Goal: Task Accomplishment & Management: Use online tool/utility

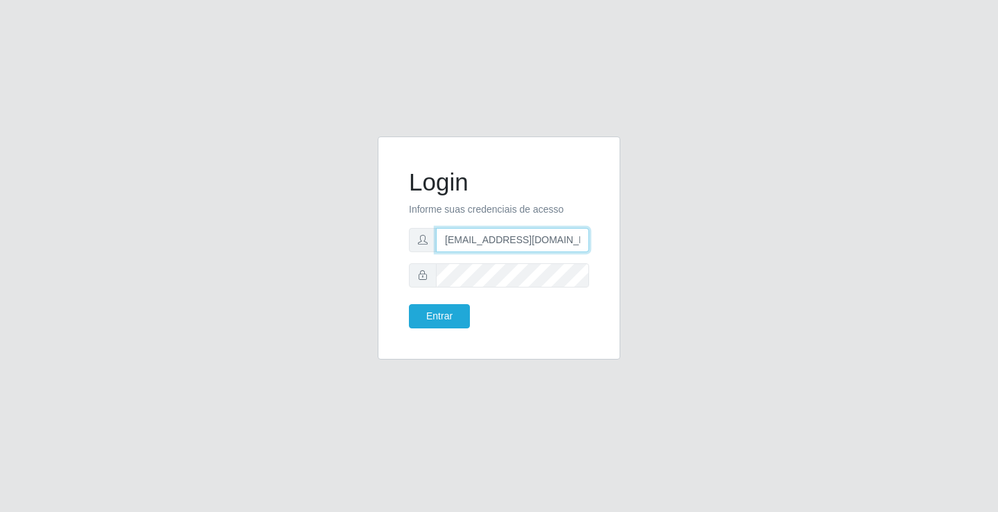
click at [585, 242] on input "[EMAIL_ADDRESS][DOMAIN_NAME]" at bounding box center [512, 240] width 153 height 24
type input "a"
type input "[EMAIL_ADDRESS][DOMAIN_NAME]"
click at [409, 304] on button "Entrar" at bounding box center [439, 316] width 61 height 24
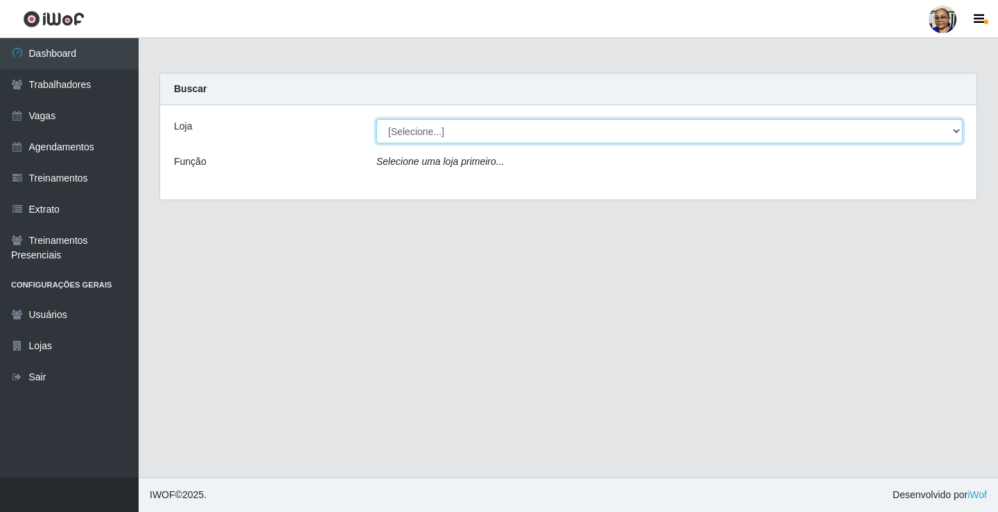
click at [952, 128] on select "[Selecione...] Mercadinho [GEOGRAPHIC_DATA]" at bounding box center [669, 131] width 586 height 24
select select "345"
click at [376, 119] on select "[Selecione...] Mercadinho [GEOGRAPHIC_DATA]" at bounding box center [669, 131] width 586 height 24
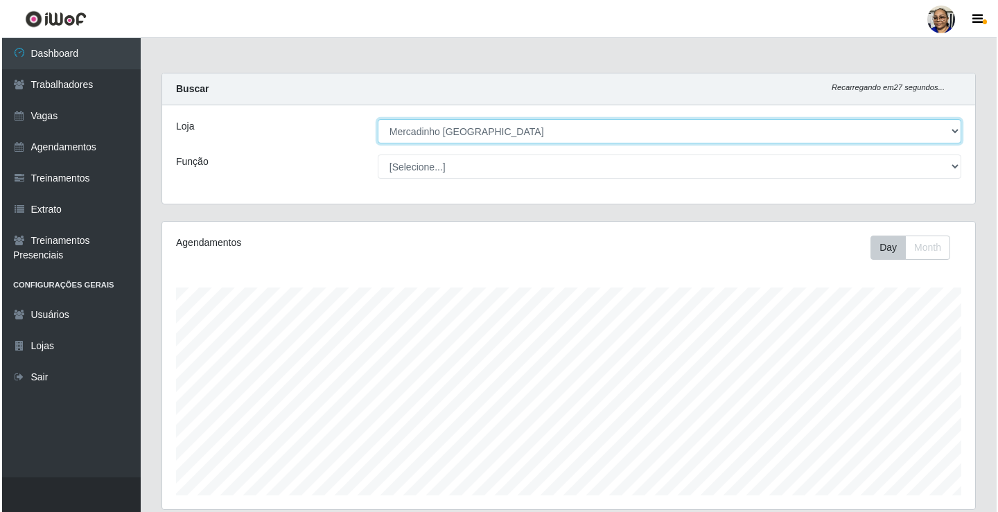
scroll to position [347, 0]
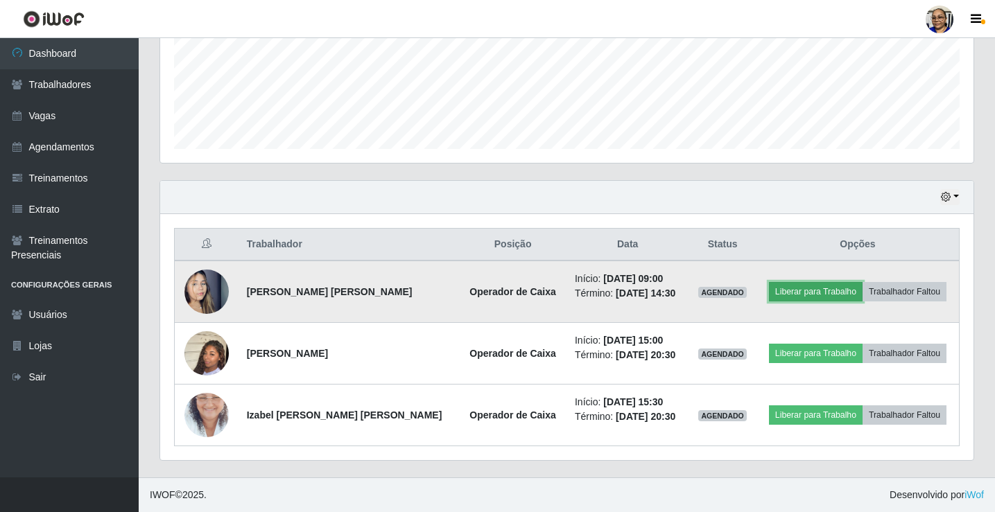
click at [805, 292] on button "Liberar para Trabalho" at bounding box center [816, 291] width 94 height 19
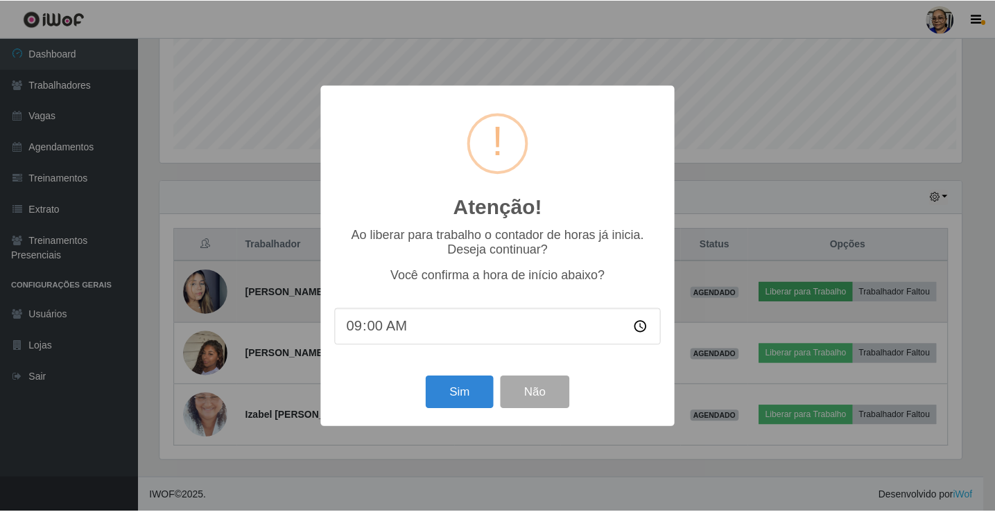
scroll to position [288, 805]
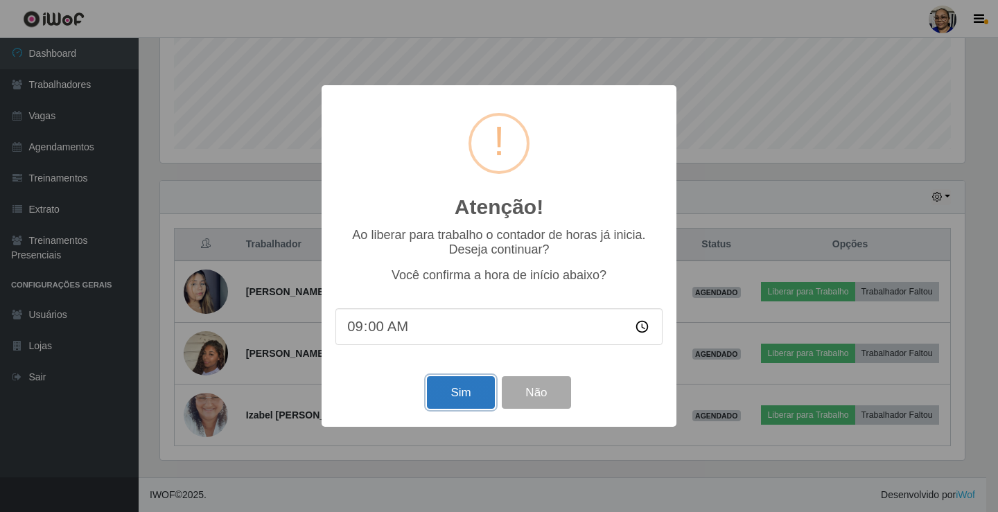
click at [449, 400] on button "Sim" at bounding box center [460, 392] width 67 height 33
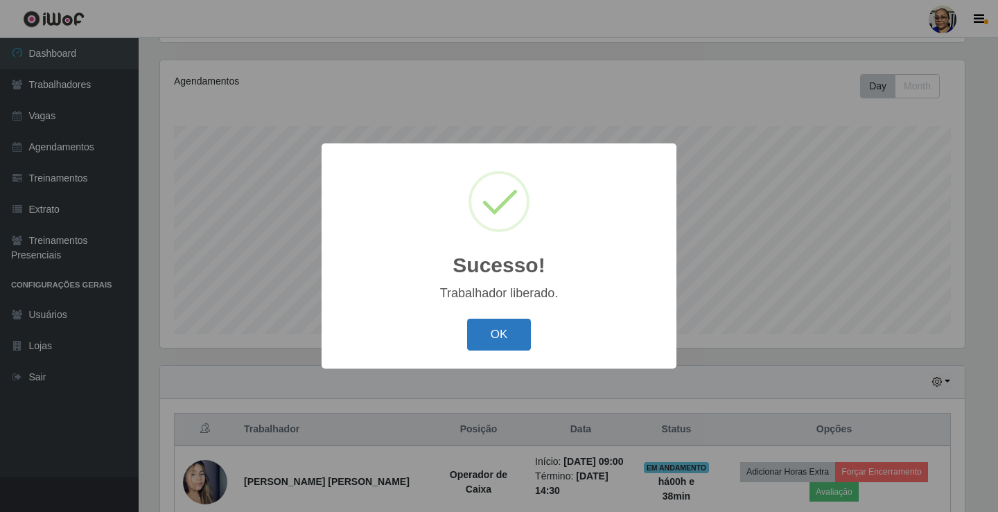
click at [503, 329] on button "OK" at bounding box center [499, 335] width 64 height 33
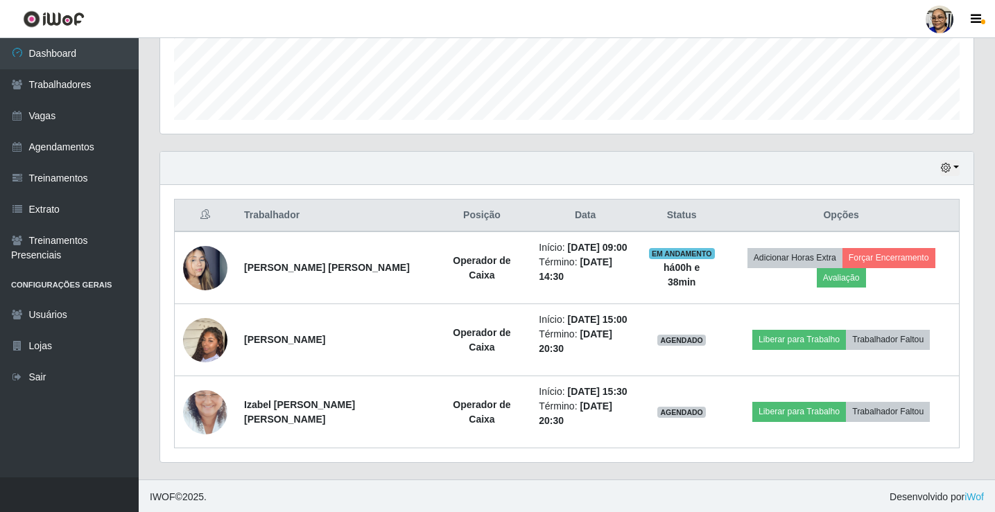
scroll to position [378, 0]
